Goal: Task Accomplishment & Management: Complete application form

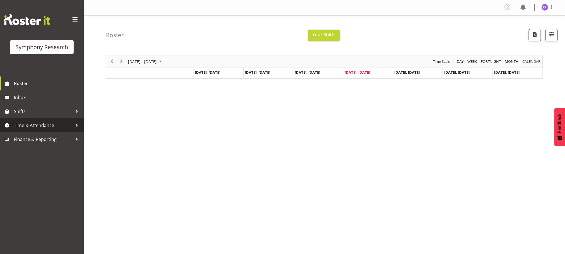
click at [69, 124] on span "Time & Attendance" at bounding box center [43, 125] width 59 height 8
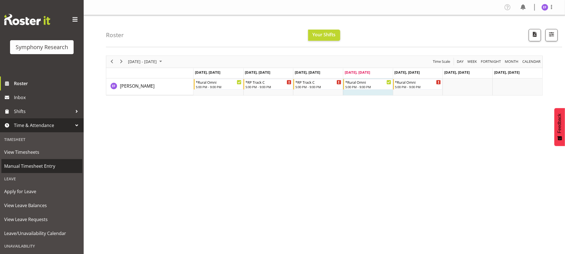
click at [50, 164] on span "Manual Timesheet Entry" at bounding box center [41, 166] width 75 height 8
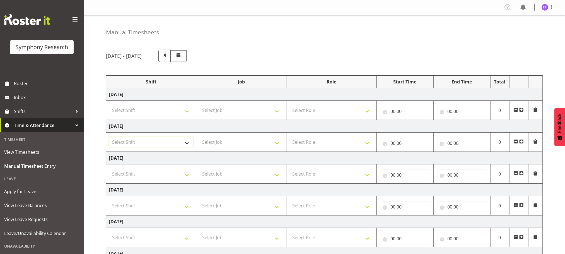
click at [188, 144] on select "Select Shift !!Weekend Residential (Roster IT Shift Label) *Business 9/10am ~ 4…" at bounding box center [151, 141] width 84 height 11
select select "48116"
click at [109, 137] on select "Select Shift !!Weekend Residential (Roster IT Shift Label) *Business 9/10am ~ 4…" at bounding box center [151, 141] width 84 height 11
click at [277, 146] on select "Select Job 550060 IF Admin 553492 World Poll Aus Wave 2 Main 2025 553493 World …" at bounding box center [241, 141] width 84 height 11
select select "10239"
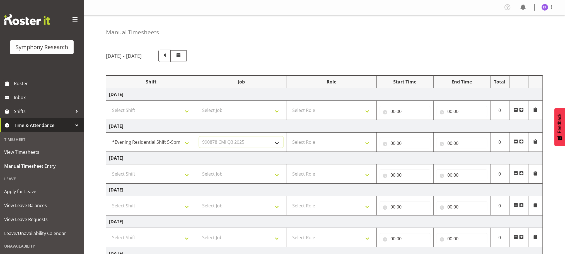
click at [199, 137] on select "Select Job 550060 IF Admin 553492 World Poll Aus Wave 2 Main 2025 553493 World …" at bounding box center [241, 141] width 84 height 11
click at [368, 143] on select "Select Role Briefing Interviewing" at bounding box center [331, 141] width 84 height 11
select select "47"
click at [289, 137] on select "Select Role Briefing Interviewing" at bounding box center [331, 141] width 84 height 11
click at [392, 143] on input "00:00" at bounding box center [405, 142] width 51 height 11
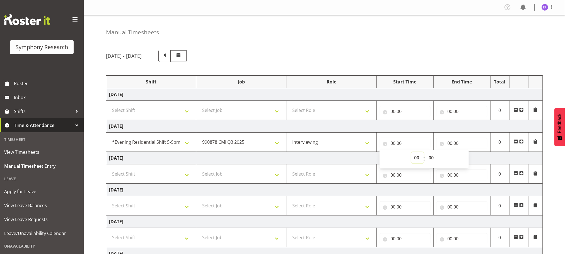
click at [416, 158] on select "00 01 02 03 04 05 06 07 08 09 10 11 12 13 14 15 16 17 18 19 20 21 22 23" at bounding box center [417, 157] width 13 height 11
select select "18"
click at [411, 153] on select "00 01 02 03 04 05 06 07 08 09 10 11 12 13 14 15 16 17 18 19 20 21 22 23" at bounding box center [417, 157] width 13 height 11
type input "18:00"
click at [432, 158] on select "00 01 02 03 04 05 06 07 08 09 10 11 12 13 14 15 16 17 18 19 20 21 22 23 24 25 2…" at bounding box center [432, 157] width 13 height 11
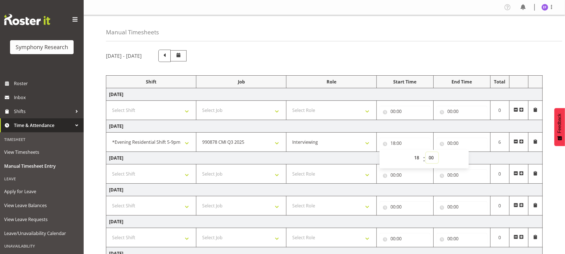
select select "40"
click at [426, 153] on select "00 01 02 03 04 05 06 07 08 09 10 11 12 13 14 15 16 17 18 19 20 21 22 23 24 25 2…" at bounding box center [432, 157] width 13 height 11
type input "18:40"
click at [451, 144] on input "00:00" at bounding box center [461, 142] width 51 height 11
click at [472, 158] on select "00 01 02 03 04 05 06 07 08 09 10 11 12 13 14 15 16 17 18 19 20 21 22 23" at bounding box center [474, 157] width 13 height 11
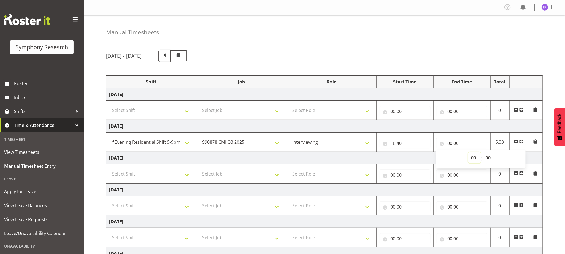
select select "21"
click at [468, 153] on select "00 01 02 03 04 05 06 07 08 09 10 11 12 13 14 15 16 17 18 19 20 21 22 23" at bounding box center [474, 157] width 13 height 11
type input "21:00"
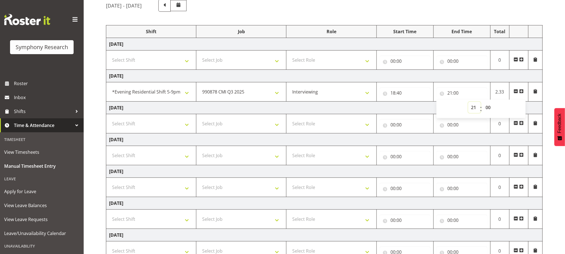
scroll to position [96, 0]
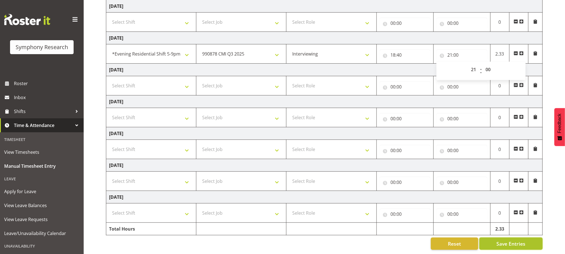
click at [514, 240] on span "Save Entries" at bounding box center [510, 243] width 29 height 7
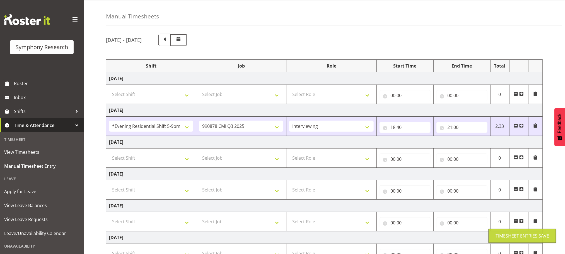
scroll to position [13, 0]
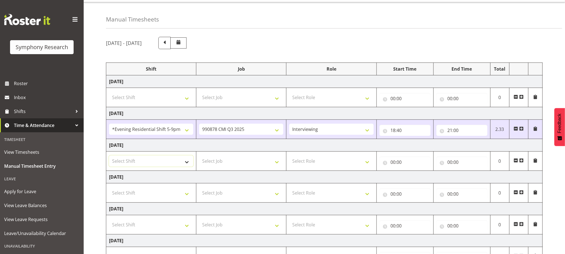
click at [189, 163] on select "Select Shift !!Weekend Residential (Roster IT Shift Label) *Business 9/10am ~ 4…" at bounding box center [151, 160] width 84 height 11
select select "48116"
click at [109, 156] on select "Select Shift !!Weekend Residential (Roster IT Shift Label) *Business 9/10am ~ 4…" at bounding box center [151, 160] width 84 height 11
click at [277, 162] on select "Select Job 550060 IF Admin 553492 World Poll Aus Wave 2 Main 2025 553493 World …" at bounding box center [241, 160] width 84 height 11
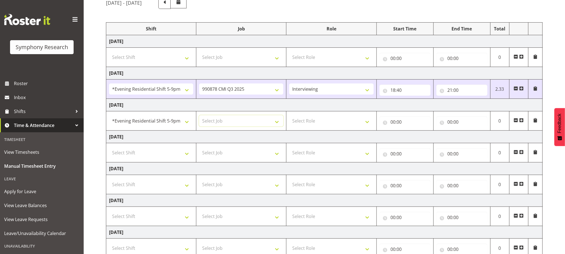
scroll to position [55, 0]
click at [187, 153] on select "Select Shift !!Weekend Residential (Roster IT Shift Label) *Business 9/10am ~ 4…" at bounding box center [151, 150] width 84 height 11
select select "48116"
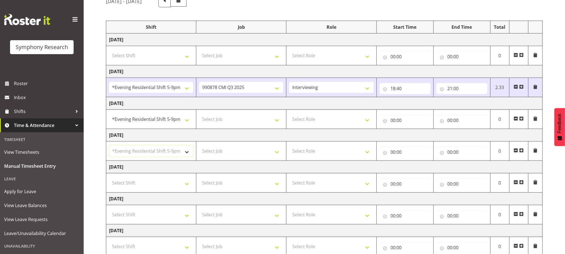
click at [109, 146] on select "Select Shift !!Weekend Residential (Roster IT Shift Label) *Business 9/10am ~ 4…" at bounding box center [151, 150] width 84 height 11
click at [278, 153] on select "Select Job 550060 IF Admin 553492 World Poll Aus Wave 2 Main 2025 553493 World …" at bounding box center [241, 150] width 84 height 11
select select "10536"
click at [199, 146] on select "Select Job 550060 IF Admin 553492 World Poll Aus Wave 2 Main 2025 553493 World …" at bounding box center [241, 150] width 84 height 11
click at [366, 154] on select "Select Role Briefing Interviewing" at bounding box center [331, 150] width 84 height 11
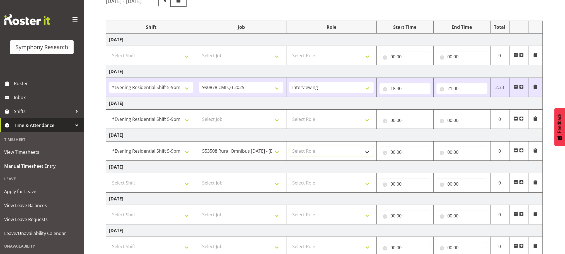
select select "47"
click at [289, 146] on select "Select Role Briefing Interviewing" at bounding box center [331, 150] width 84 height 11
click at [392, 152] on input "00:00" at bounding box center [405, 151] width 51 height 11
click at [418, 167] on select "00 01 02 03 04 05 06 07 08 09 10 11 12 13 14 15 16 17 18 19 20 21 22 23" at bounding box center [417, 166] width 13 height 11
select select "18"
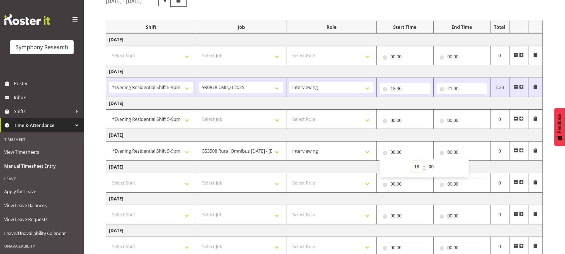
click at [411, 162] on select "00 01 02 03 04 05 06 07 08 09 10 11 12 13 14 15 16 17 18 19 20 21 22 23" at bounding box center [417, 166] width 13 height 11
type input "18:00"
click at [432, 167] on select "00 01 02 03 04 05 06 07 08 09 10 11 12 13 14 15 16 17 18 19 20 21 22 23 24 25 2…" at bounding box center [432, 166] width 13 height 11
select select "33"
click at [426, 162] on select "00 01 02 03 04 05 06 07 08 09 10 11 12 13 14 15 16 17 18 19 20 21 22 23 24 25 2…" at bounding box center [432, 166] width 13 height 11
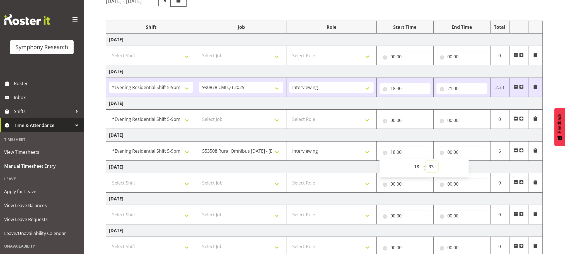
type input "18:33"
click at [450, 152] on input "00:00" at bounding box center [461, 151] width 51 height 11
click at [472, 168] on select "00 01 02 03 04 05 06 07 08 09 10 11 12 13 14 15 16 17 18 19 20 21 22 23" at bounding box center [474, 166] width 13 height 11
select select "21"
click at [468, 162] on select "00 01 02 03 04 05 06 07 08 09 10 11 12 13 14 15 16 17 18 19 20 21 22 23" at bounding box center [474, 166] width 13 height 11
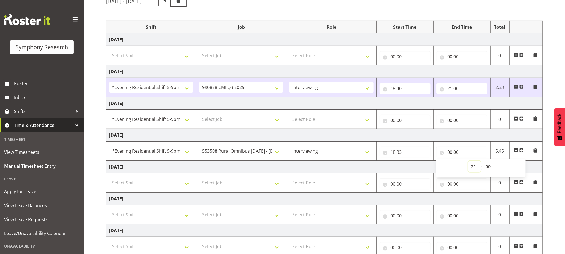
type input "21:00"
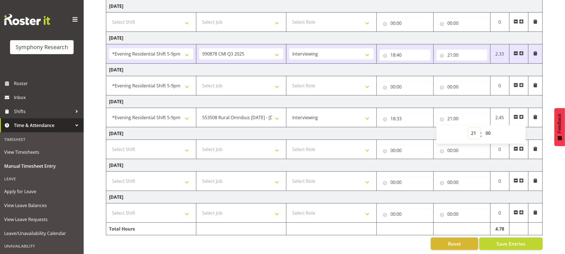
scroll to position [96, 0]
click at [509, 240] on span "Save Entries" at bounding box center [510, 243] width 29 height 7
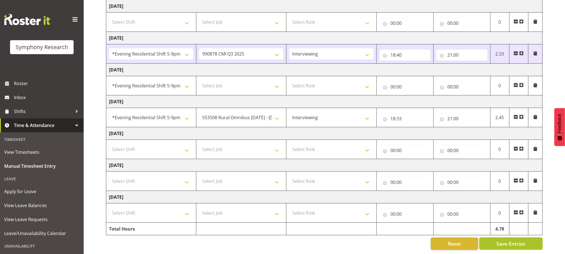
select select
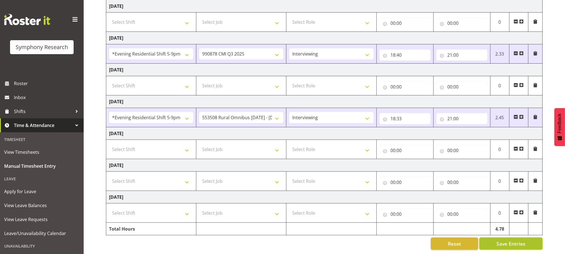
click at [509, 240] on span "Save Entries" at bounding box center [510, 243] width 29 height 7
click at [23, 84] on span "Roster" at bounding box center [47, 83] width 67 height 8
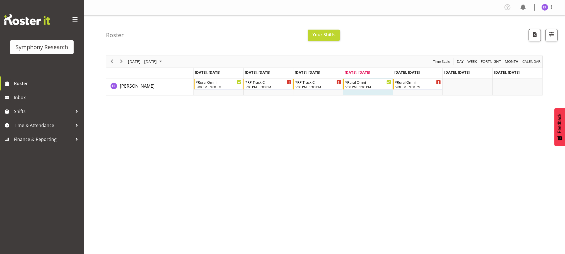
scroll to position [20, 0]
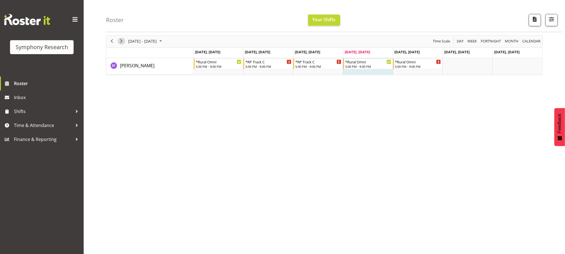
click at [122, 41] on span "Next" at bounding box center [121, 41] width 7 height 7
click at [112, 41] on span "Previous" at bounding box center [111, 41] width 7 height 7
click at [49, 124] on span "Time & Attendance" at bounding box center [43, 125] width 59 height 8
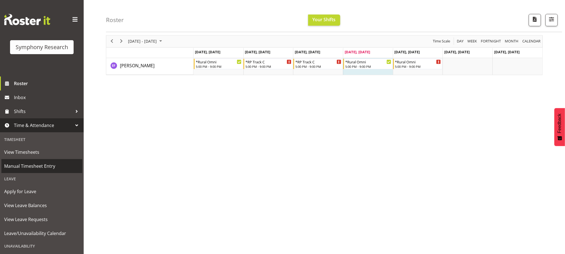
click at [44, 167] on span "Manual Timesheet Entry" at bounding box center [41, 166] width 75 height 8
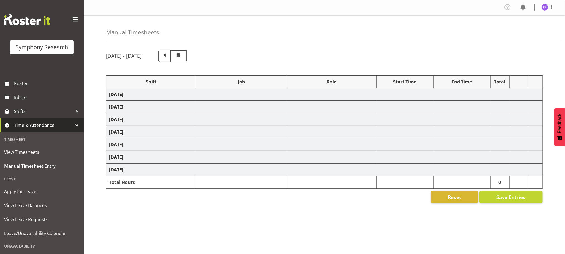
select select "48116"
select select "10239"
select select "47"
select select "48116"
select select "10536"
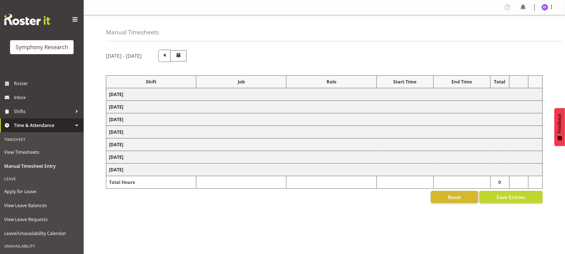
select select "47"
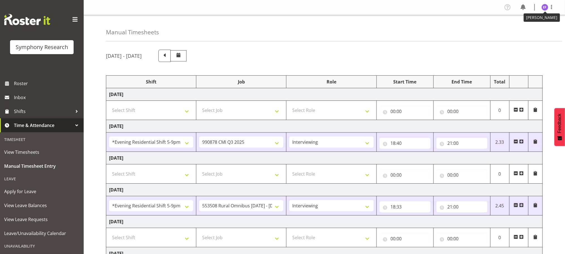
click at [547, 5] on img at bounding box center [545, 7] width 7 height 7
click at [529, 31] on link "Log Out" at bounding box center [528, 29] width 54 height 10
